Goal: Find specific page/section: Find specific page/section

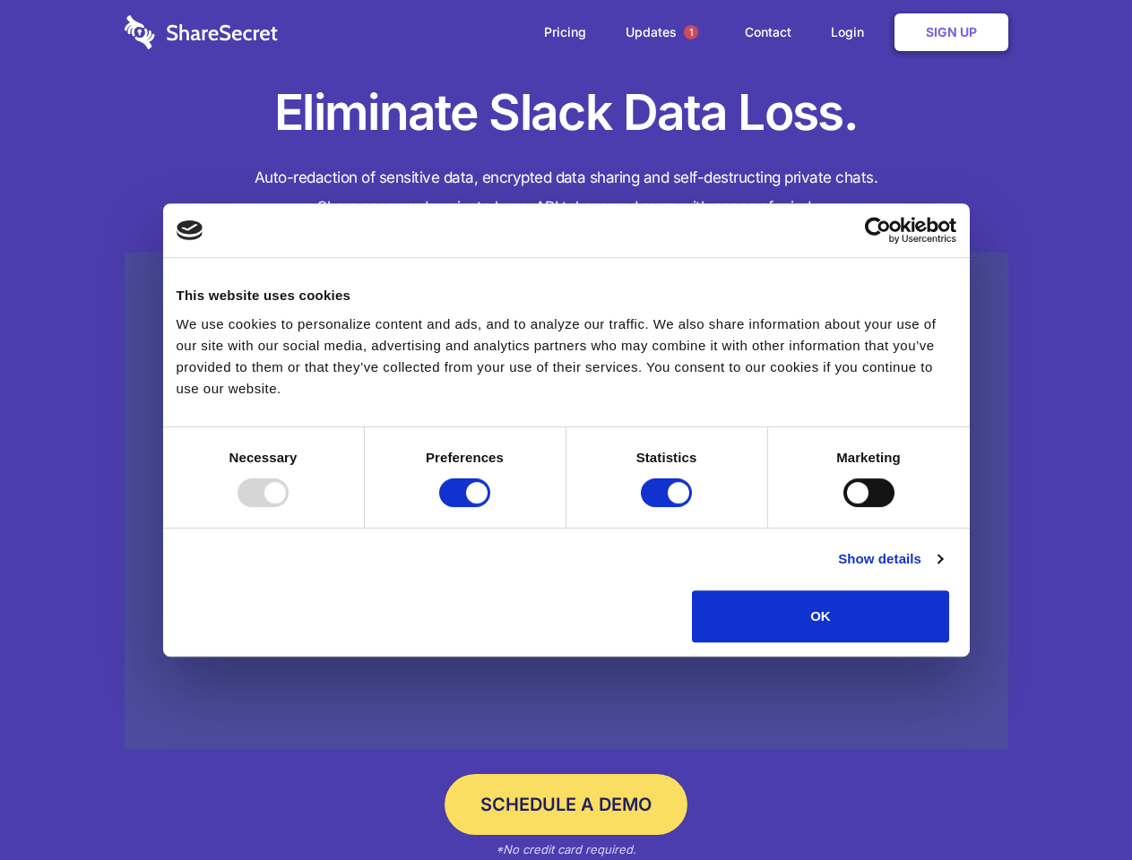
click at [289, 507] on div at bounding box center [262, 493] width 51 height 29
click at [490, 507] on input "Preferences" at bounding box center [464, 493] width 51 height 29
checkbox input "false"
click at [669, 507] on input "Statistics" at bounding box center [666, 493] width 51 height 29
checkbox input "false"
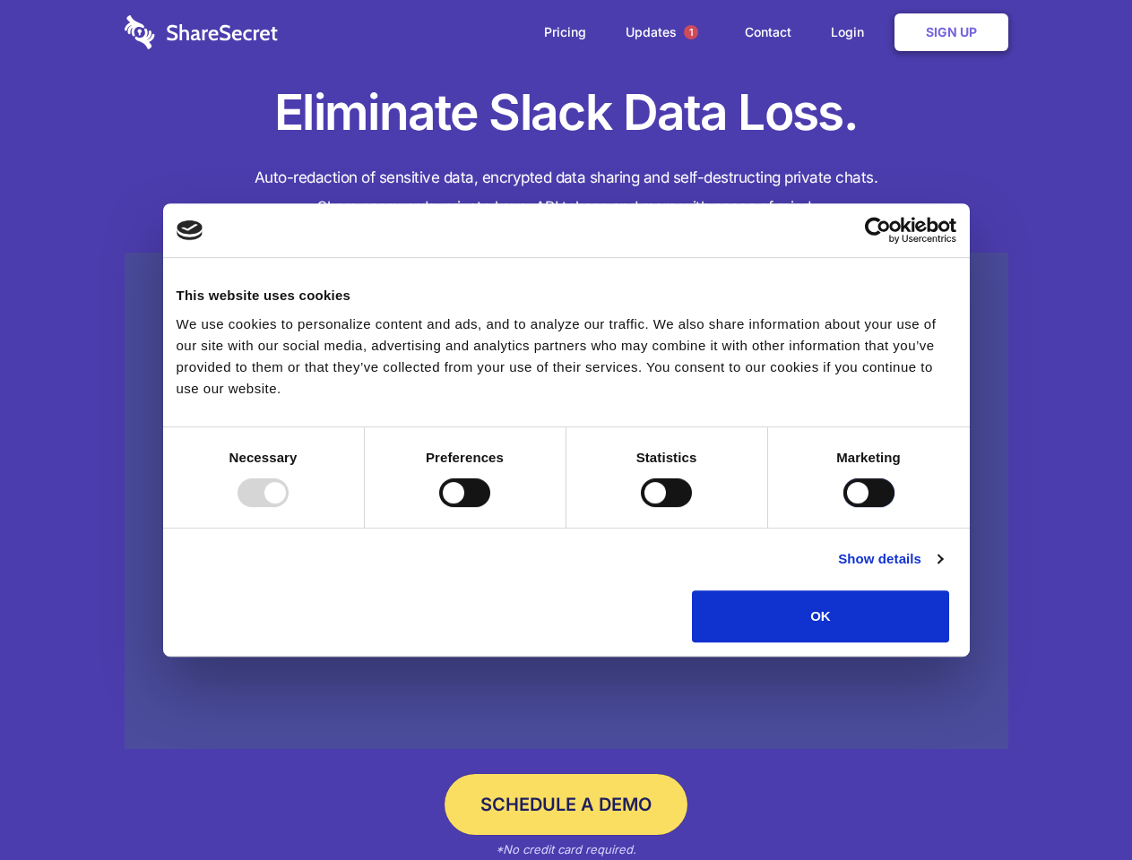
click at [843, 507] on input "Marketing" at bounding box center [868, 493] width 51 height 29
checkbox input "true"
click at [942, 570] on link "Show details" at bounding box center [890, 559] width 104 height 22
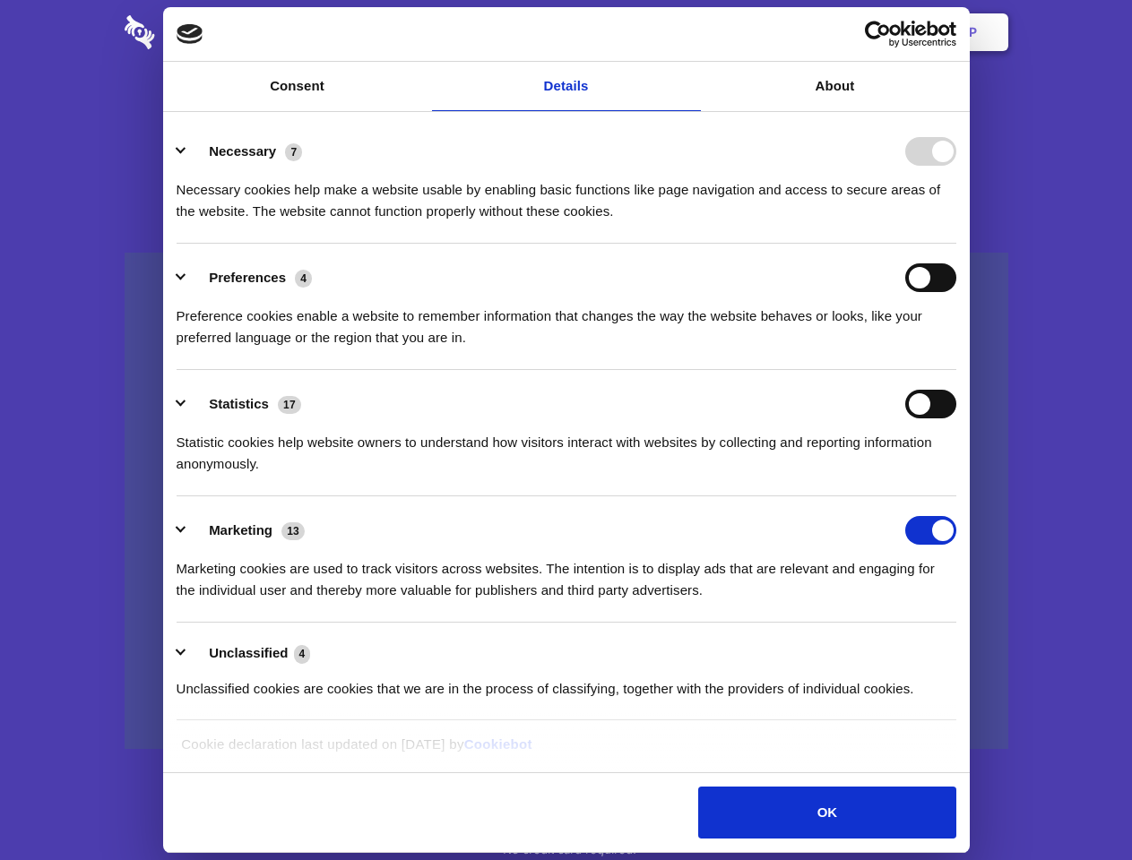
click at [956, 244] on li "Necessary 7 Necessary cookies help make a website usable by enabling basic func…" at bounding box center [567, 180] width 780 height 126
click at [690, 32] on span "1" at bounding box center [691, 32] width 14 height 14
